Goal: Transaction & Acquisition: Subscribe to service/newsletter

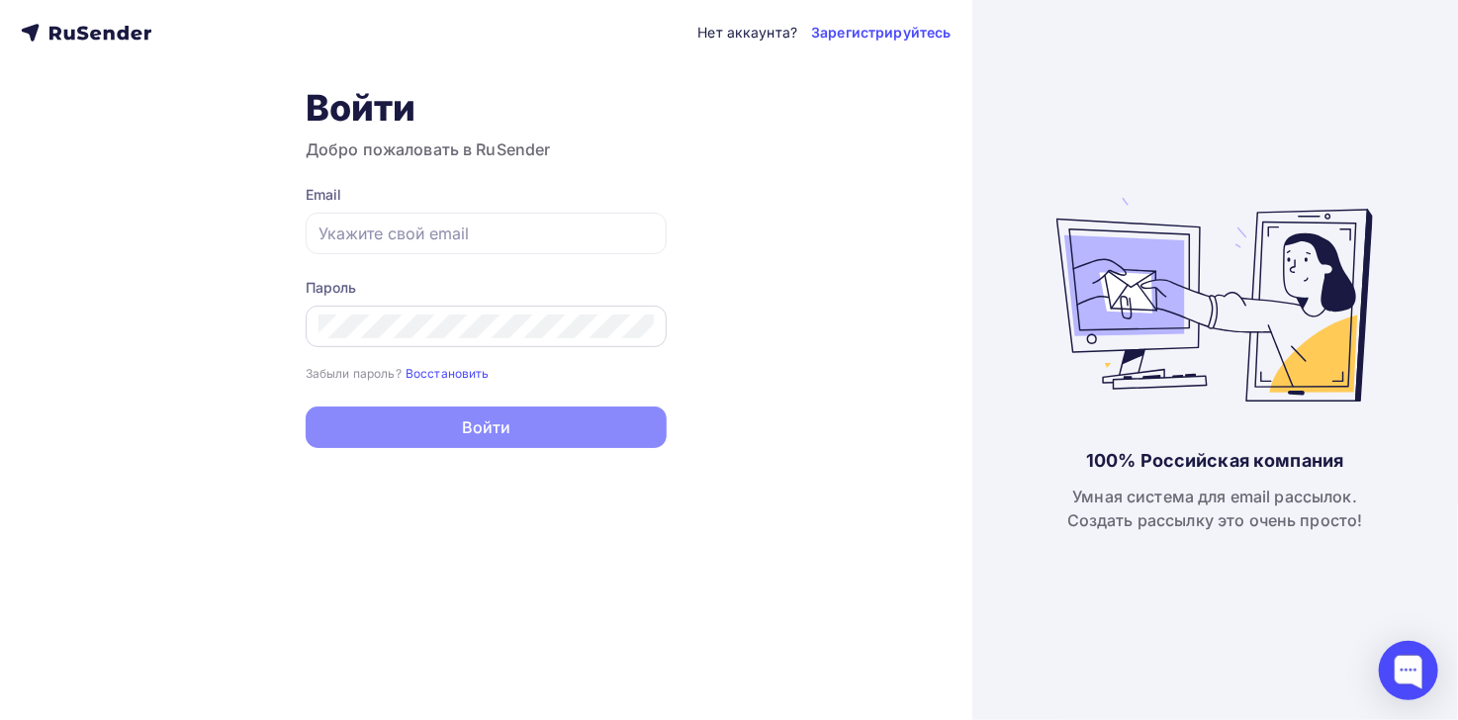
type input "[EMAIL_ADDRESS][DOMAIN_NAME]"
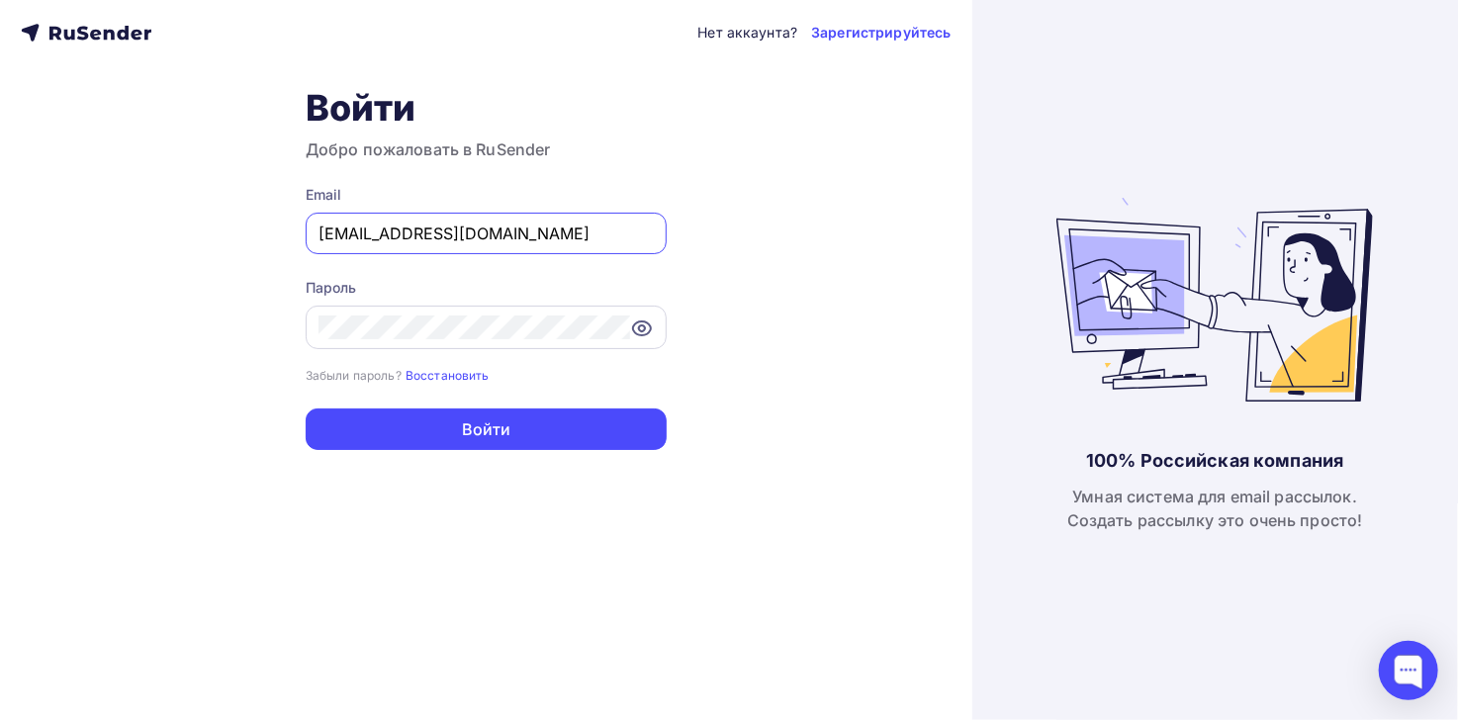
click at [646, 326] on icon at bounding box center [642, 329] width 24 height 24
drag, startPoint x: 488, startPoint y: 239, endPoint x: 261, endPoint y: 244, distance: 226.6
click at [261, 247] on div "Нет аккаунта? Зарегистрируйтесь Войти Добро пожаловать в RuSender Email [EMAIL_…" at bounding box center [486, 360] width 972 height 720
click at [256, 304] on div "Нет аккаунта? Зарегистрируйтесь Войти Добро пожаловать в RuSender Email [EMAIL_…" at bounding box center [486, 360] width 972 height 720
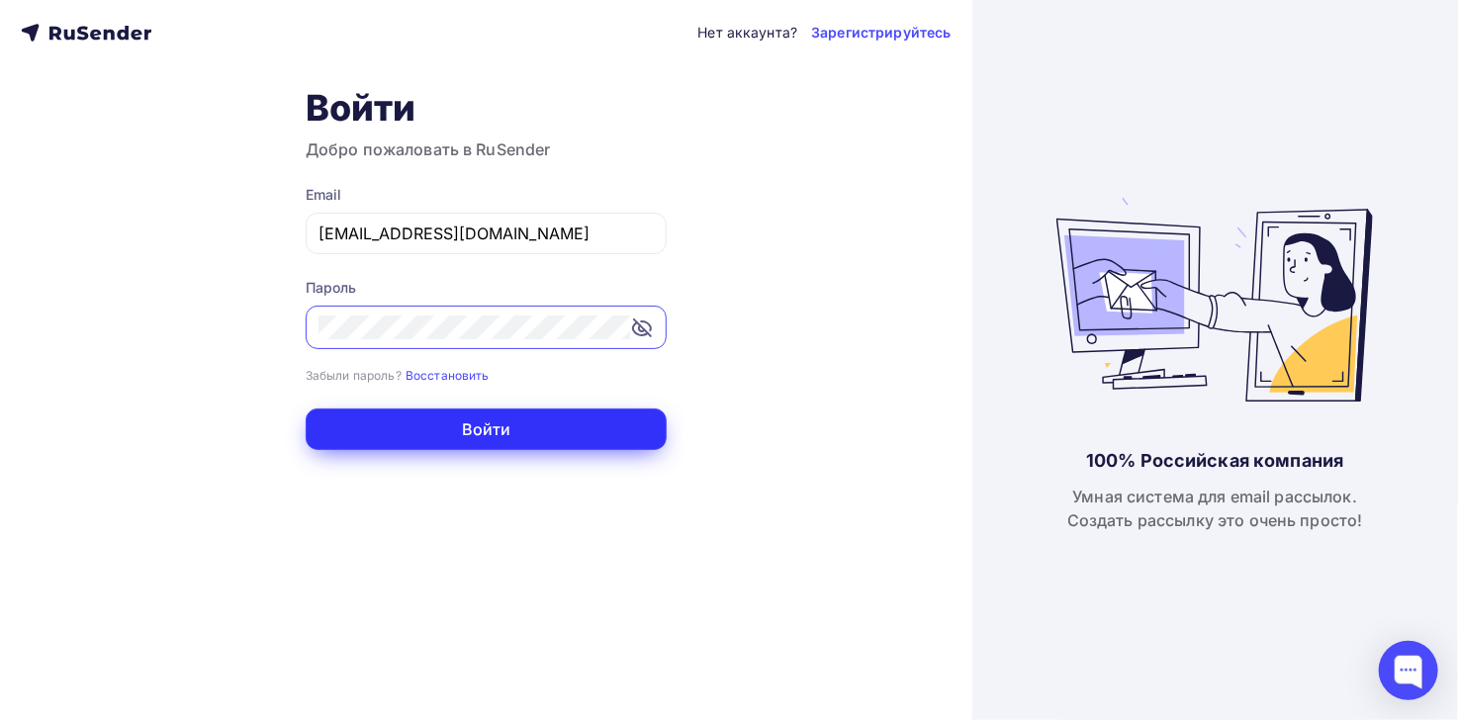
click at [522, 418] on button "Войти" at bounding box center [486, 430] width 361 height 42
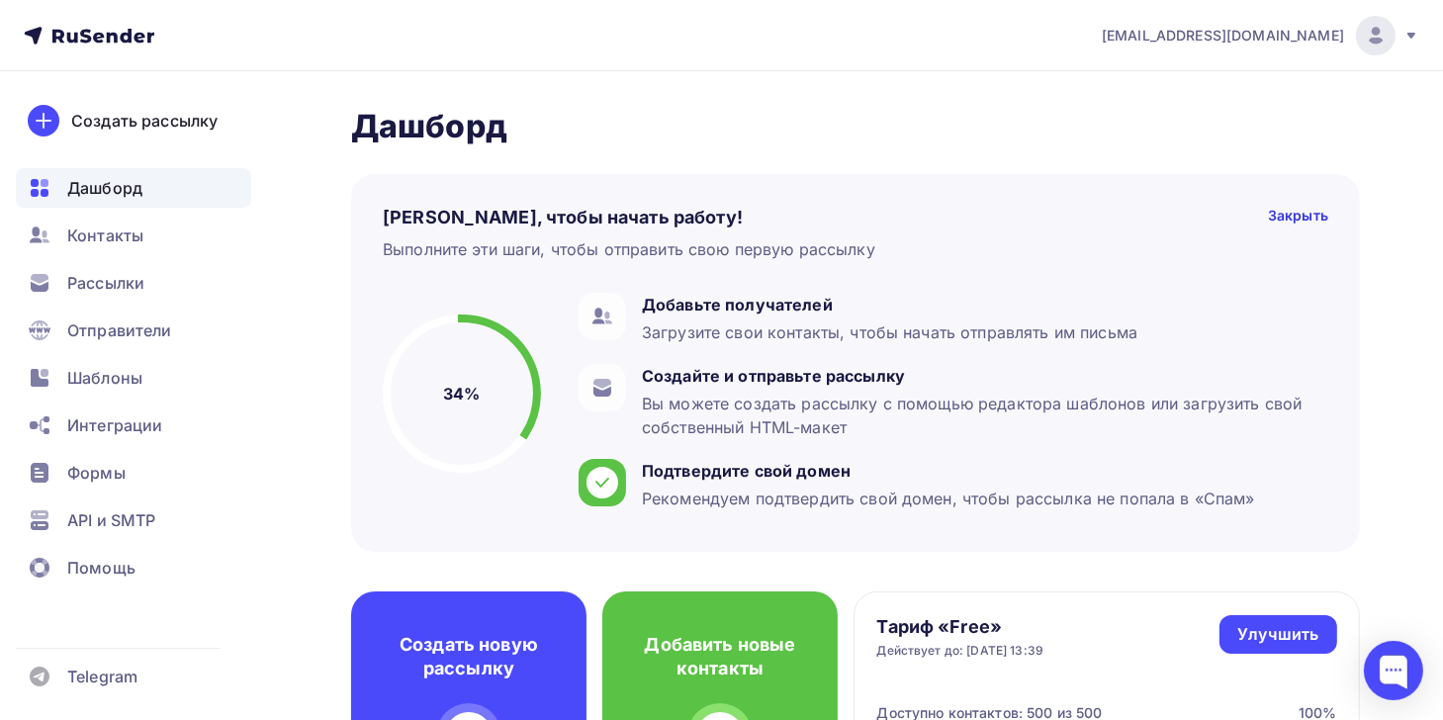
click at [1401, 34] on div "[EMAIL_ADDRESS][DOMAIN_NAME]" at bounding box center [1261, 36] width 318 height 40
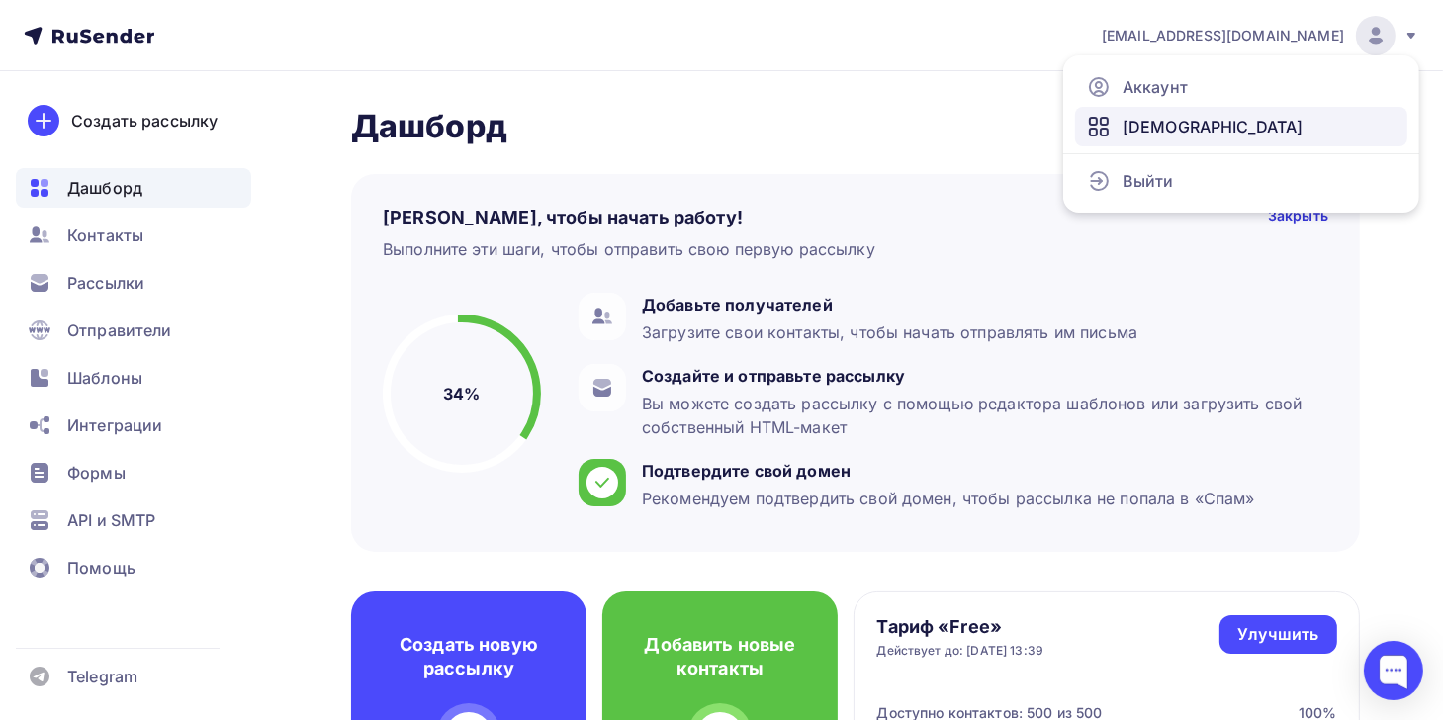
click at [1148, 131] on span "[DEMOGRAPHIC_DATA]" at bounding box center [1213, 127] width 181 height 24
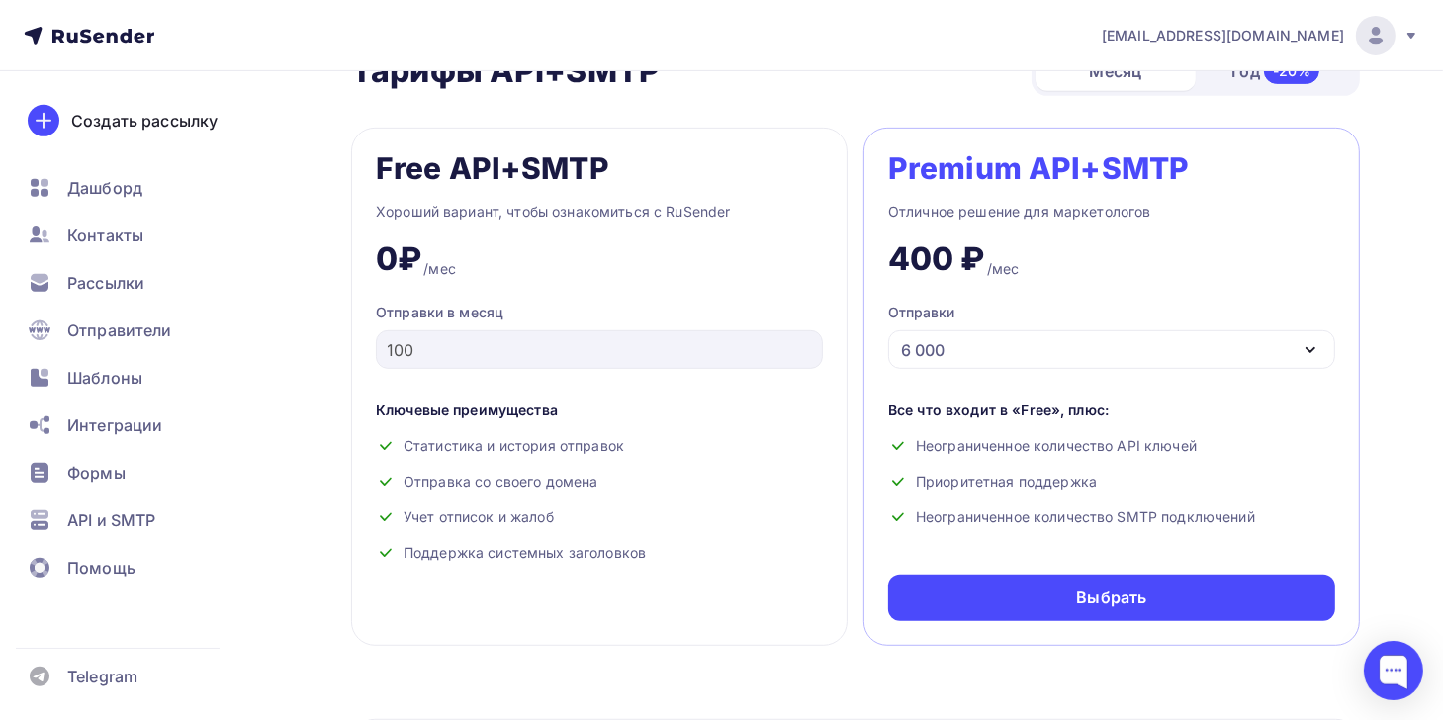
scroll to position [858, 0]
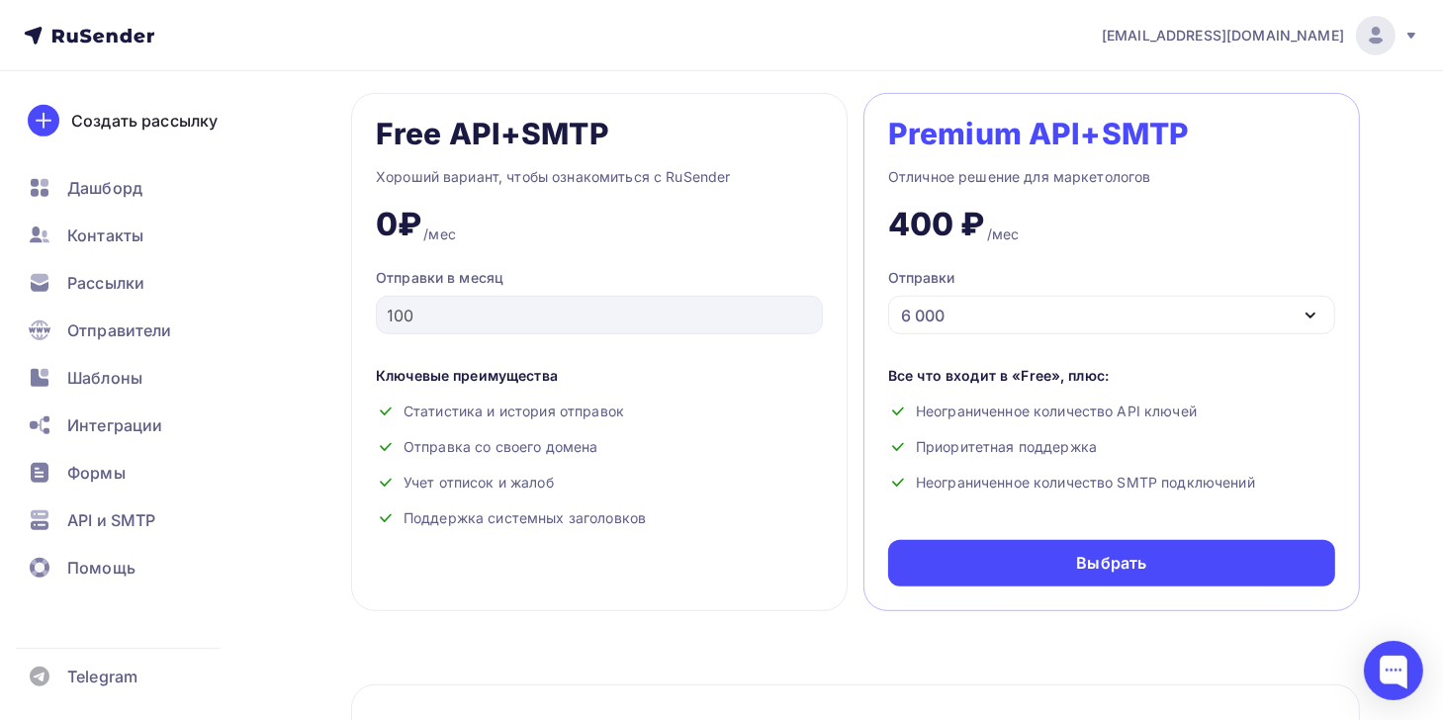
click at [1274, 311] on div "6 000" at bounding box center [1111, 315] width 447 height 39
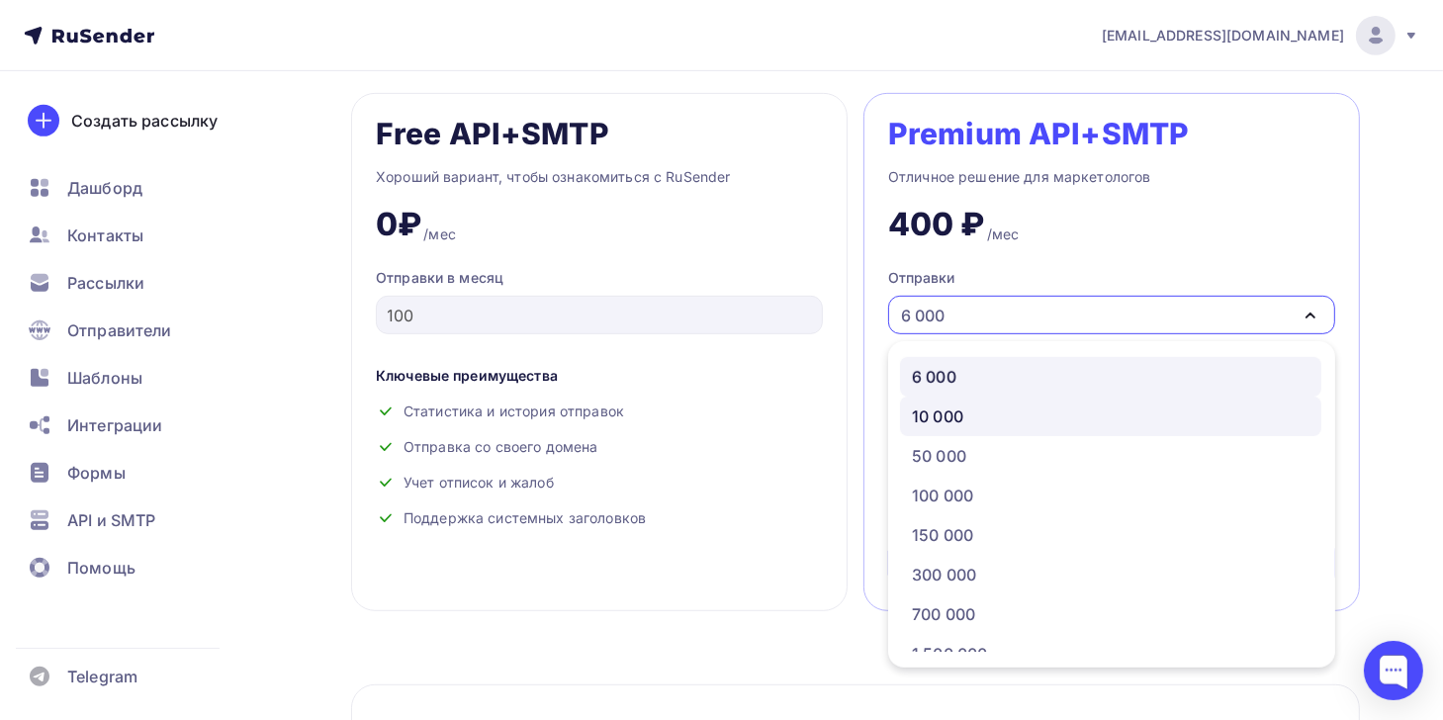
click at [1021, 402] on link "10 000" at bounding box center [1110, 417] width 421 height 40
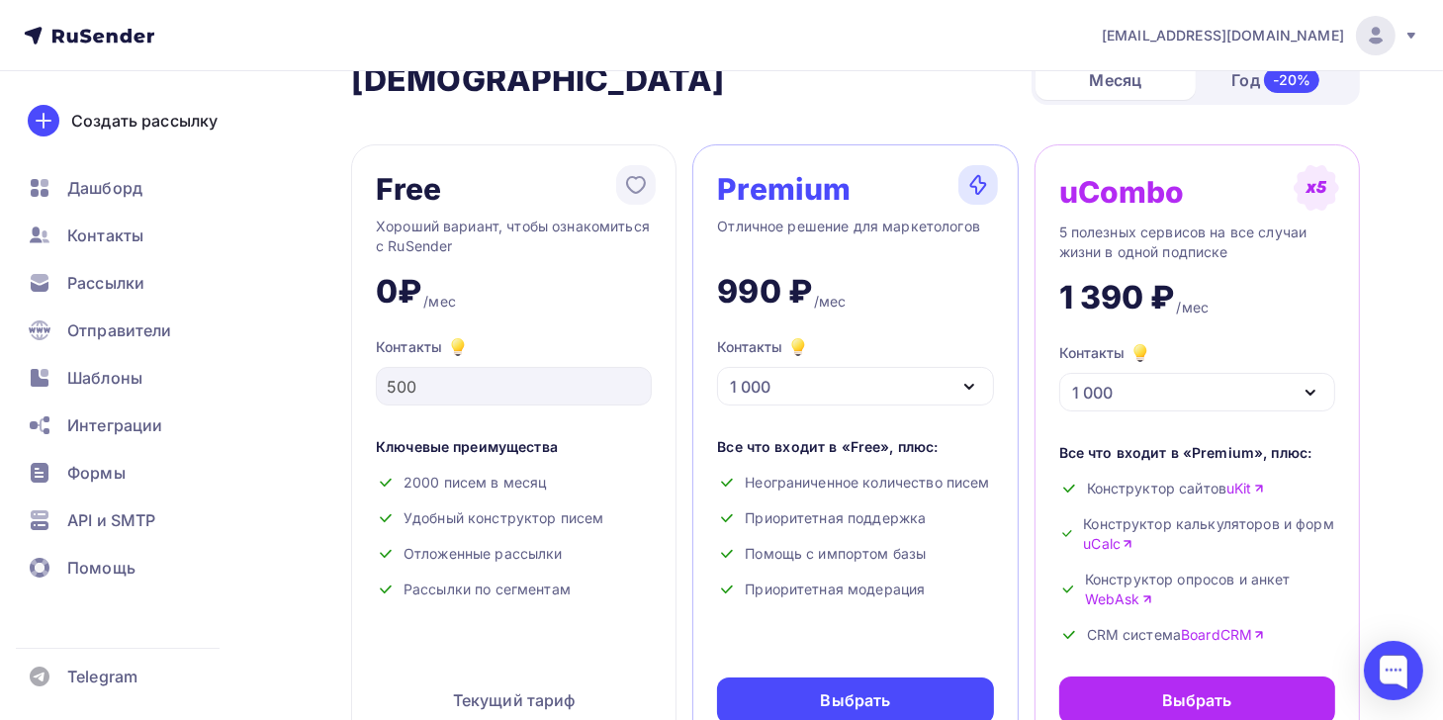
scroll to position [0, 0]
